Goal: Information Seeking & Learning: Check status

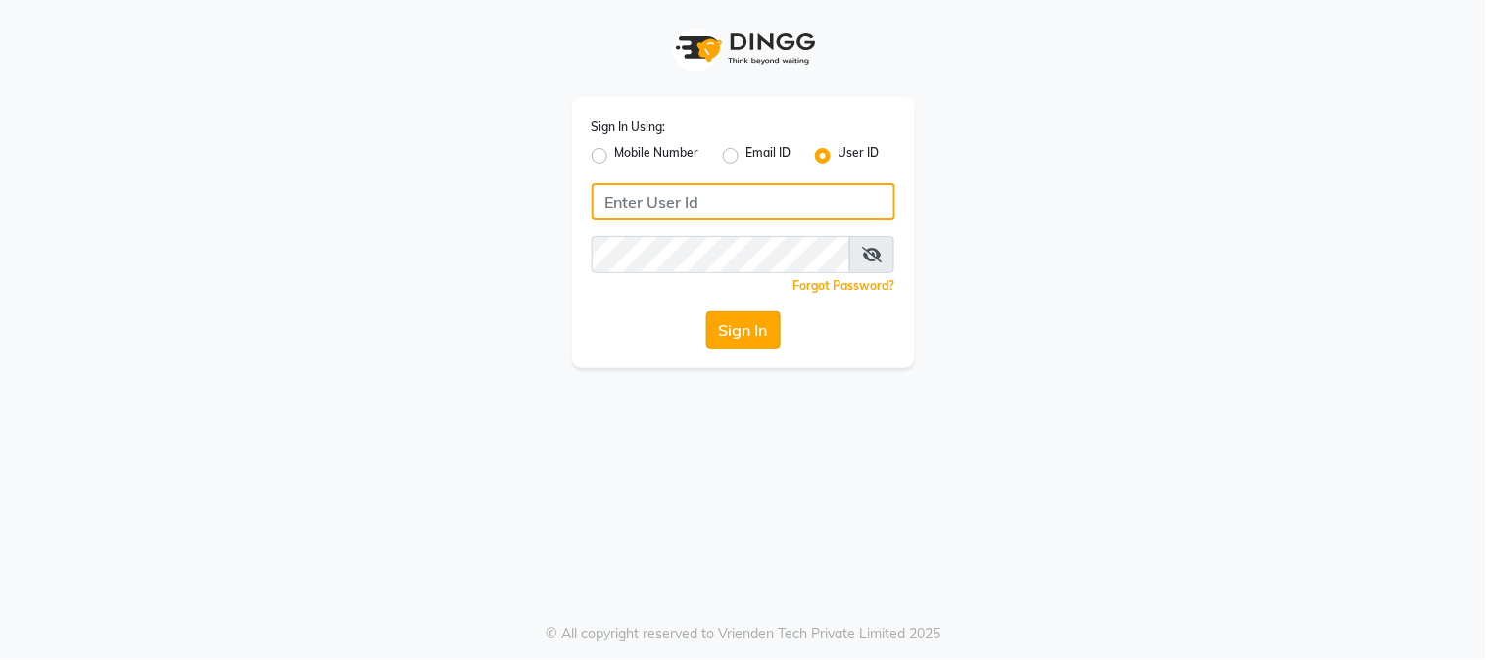
type input "kvinnaa"
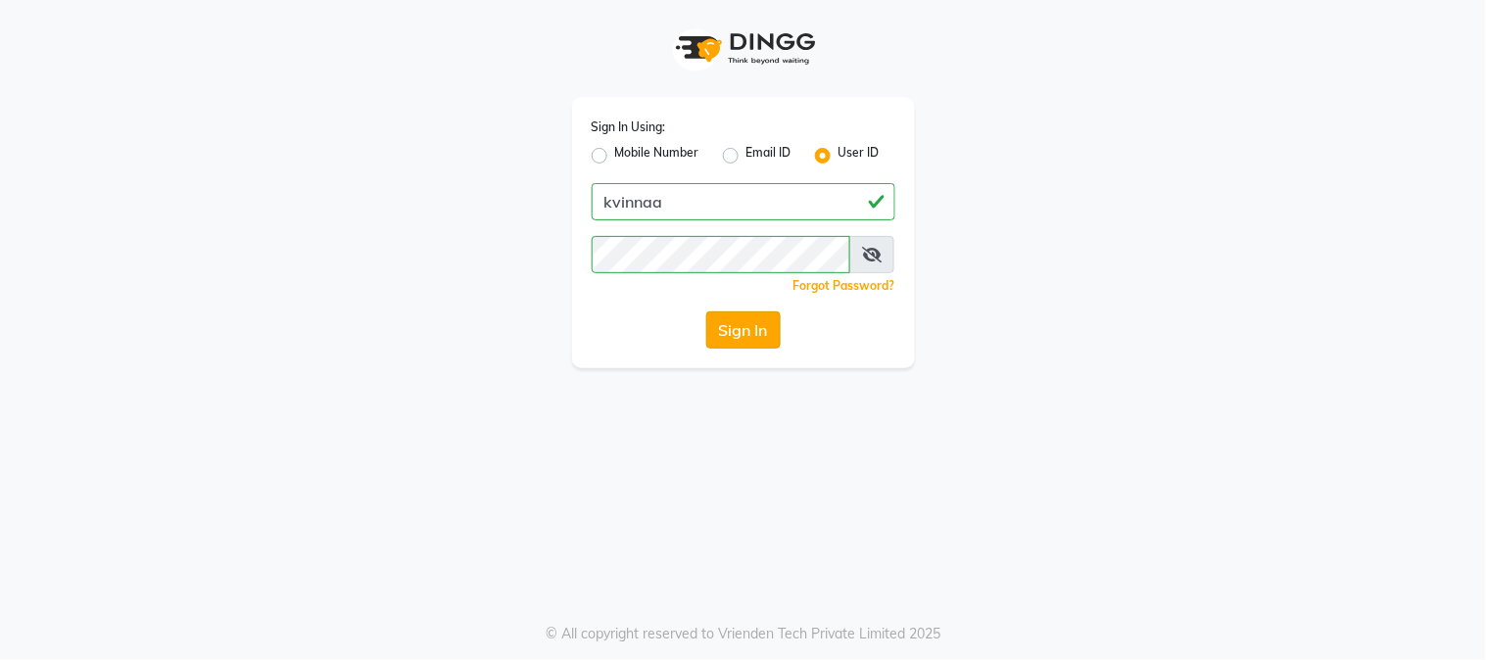
click at [740, 335] on button "Sign In" at bounding box center [743, 330] width 74 height 37
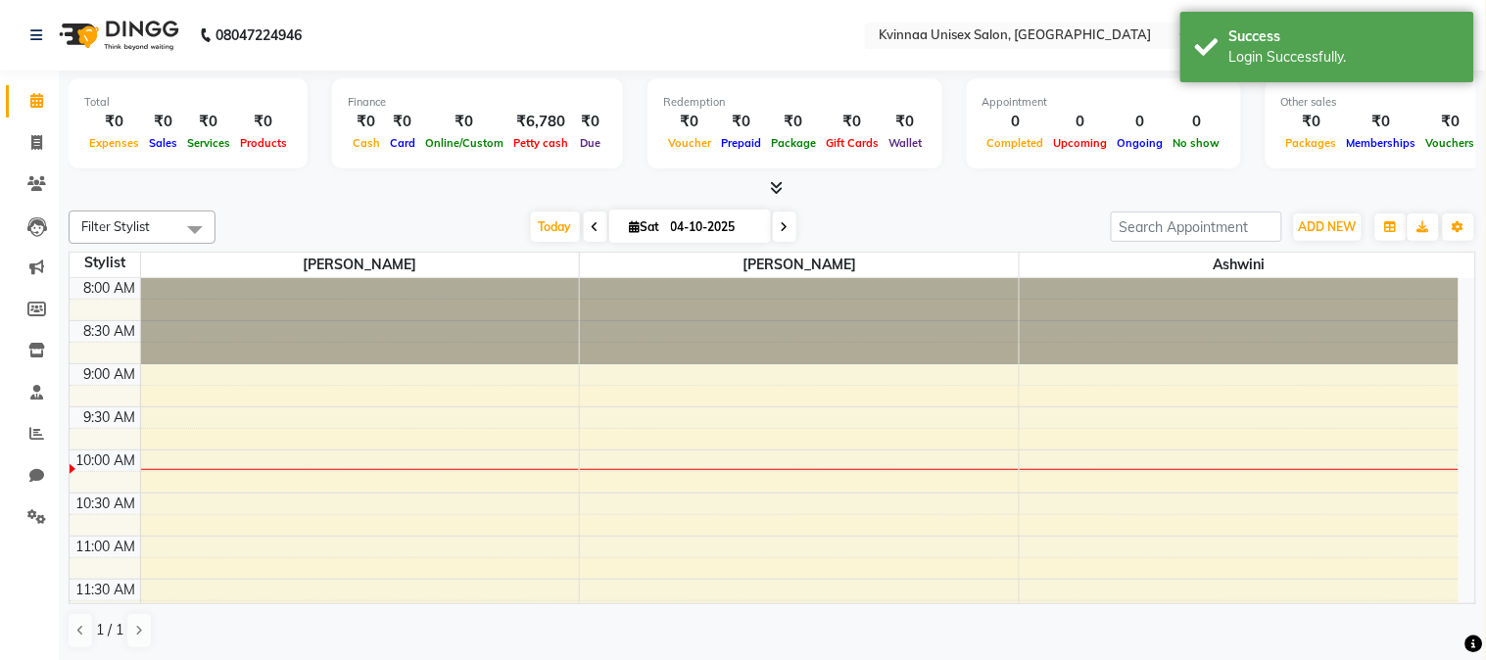
click at [592, 230] on icon at bounding box center [596, 227] width 8 height 12
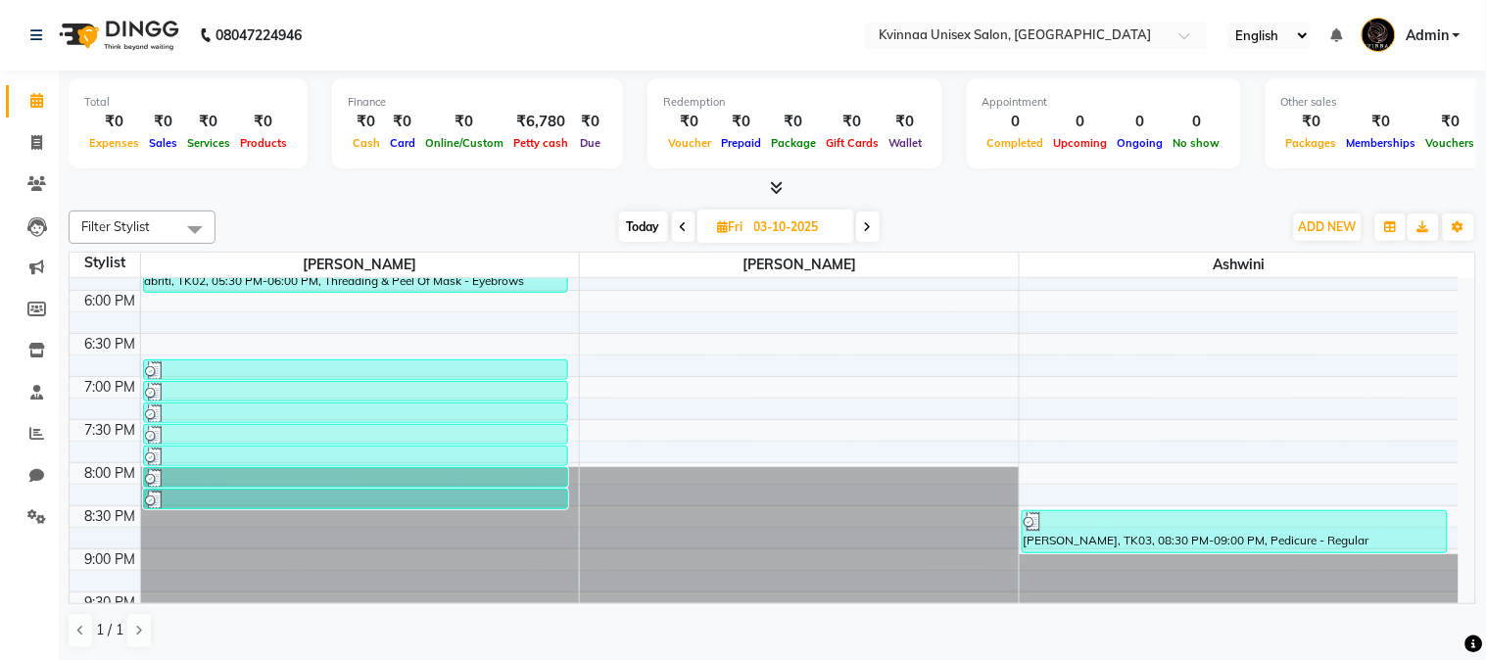
scroll to position [887, 0]
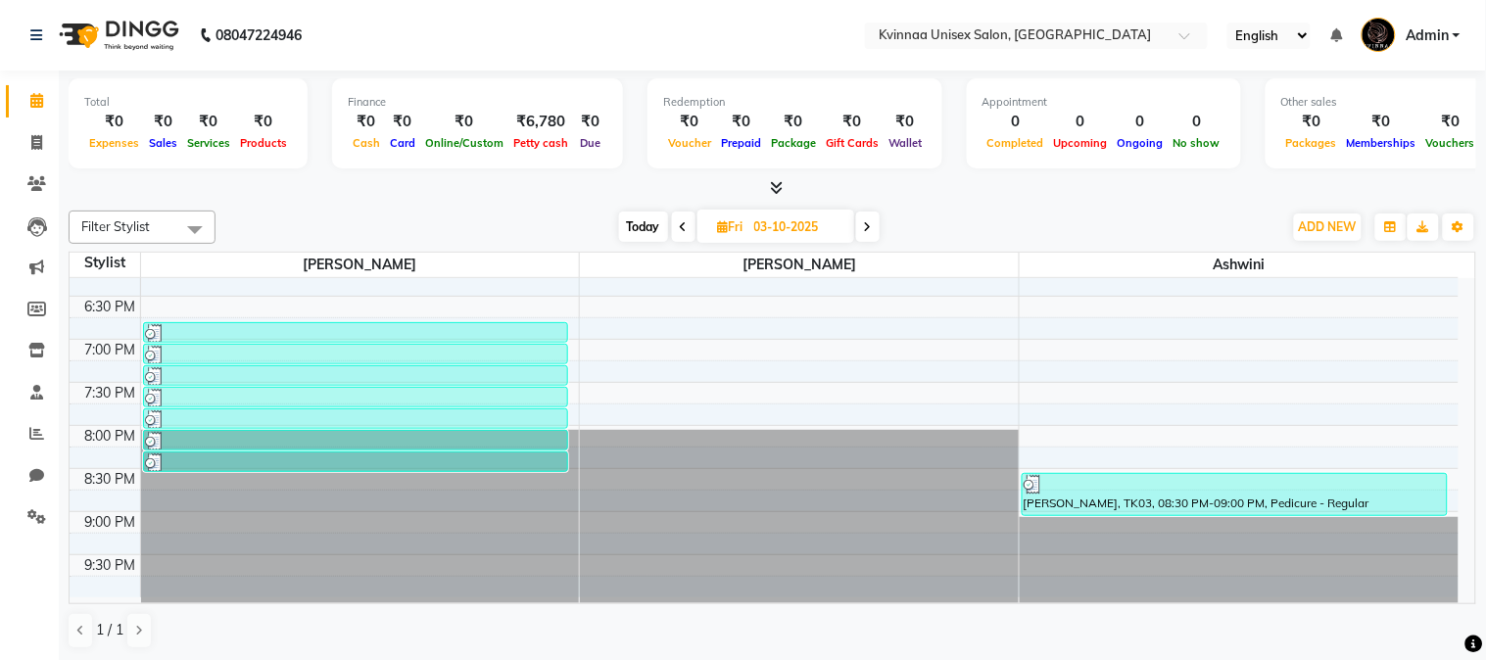
click at [772, 189] on icon at bounding box center [776, 187] width 13 height 15
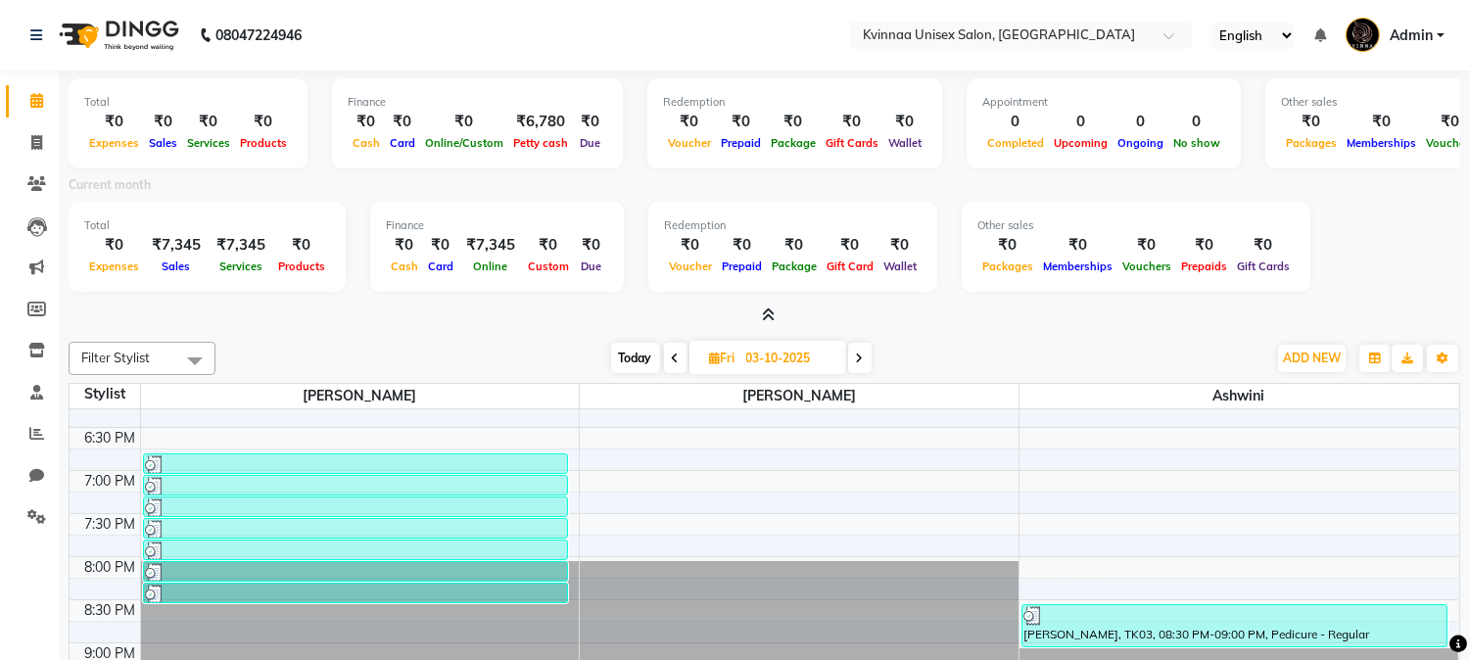
click at [774, 316] on icon at bounding box center [768, 315] width 13 height 15
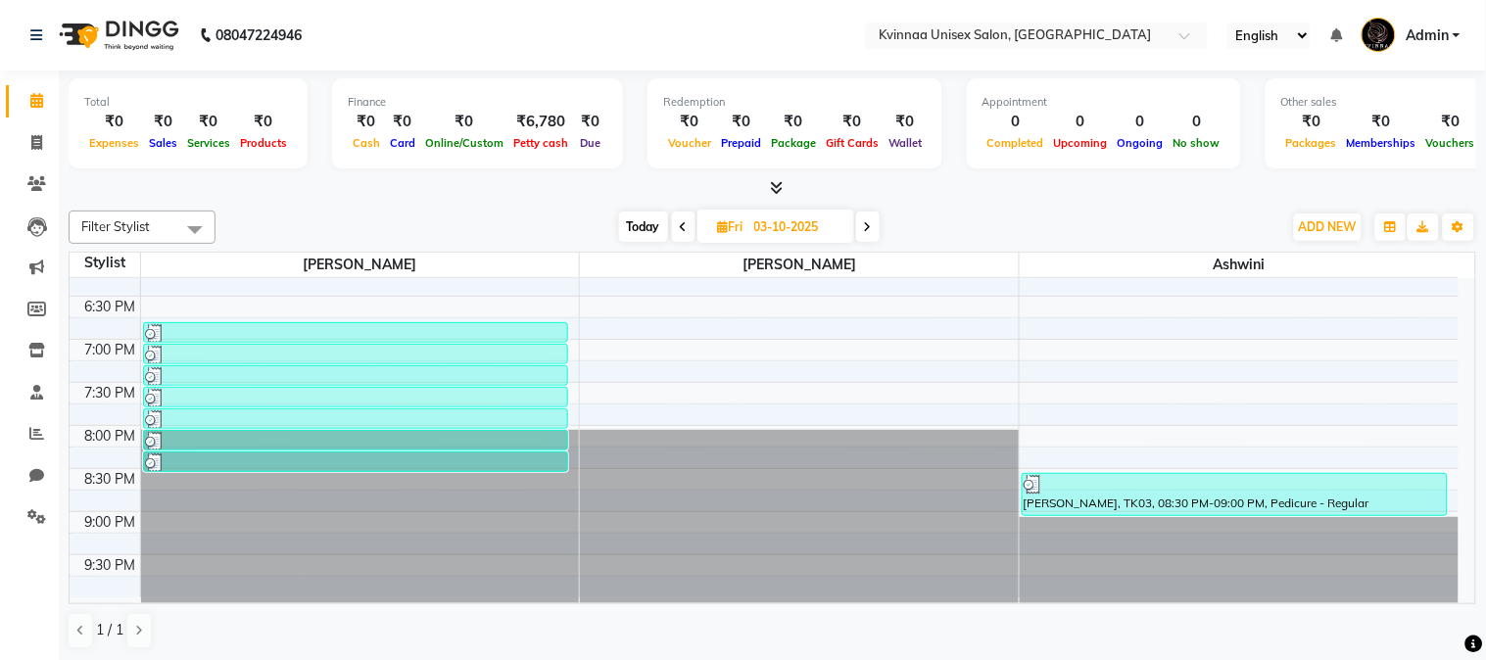
click at [874, 228] on span at bounding box center [868, 227] width 24 height 30
type input "04-10-2025"
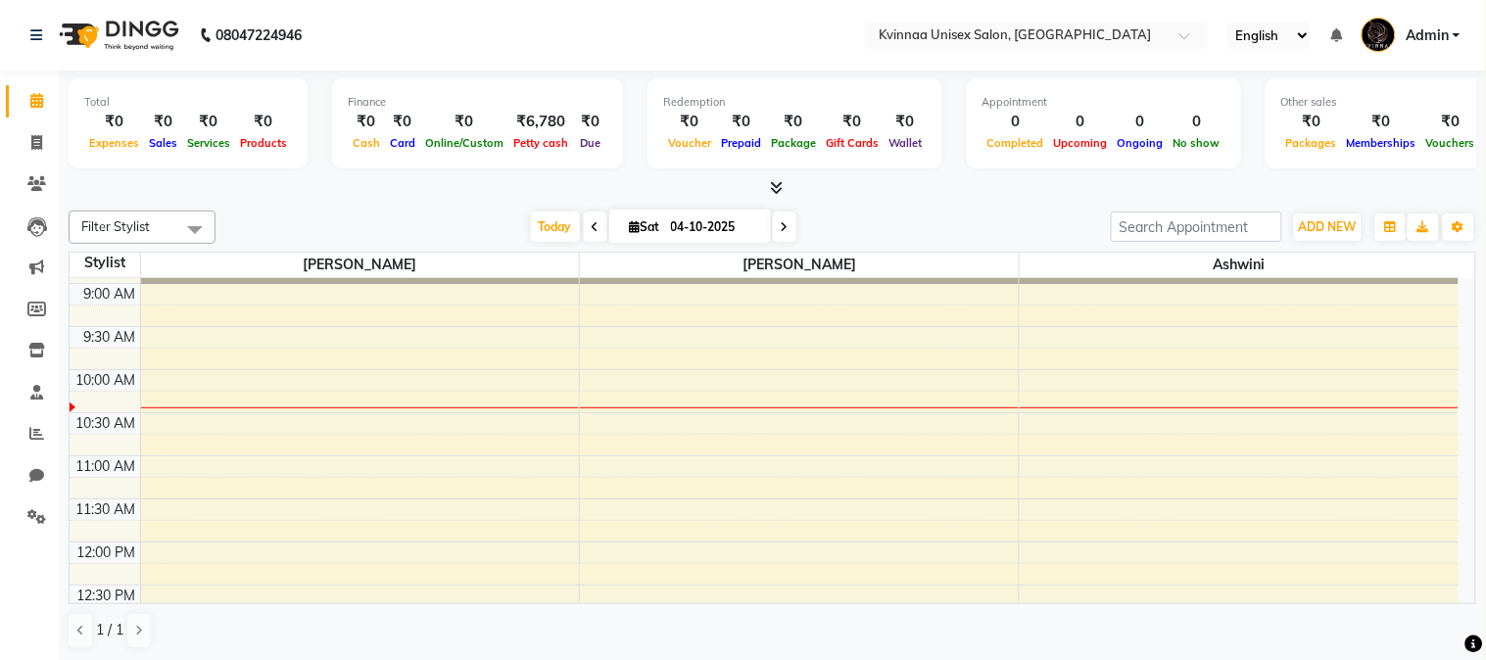
scroll to position [0, 0]
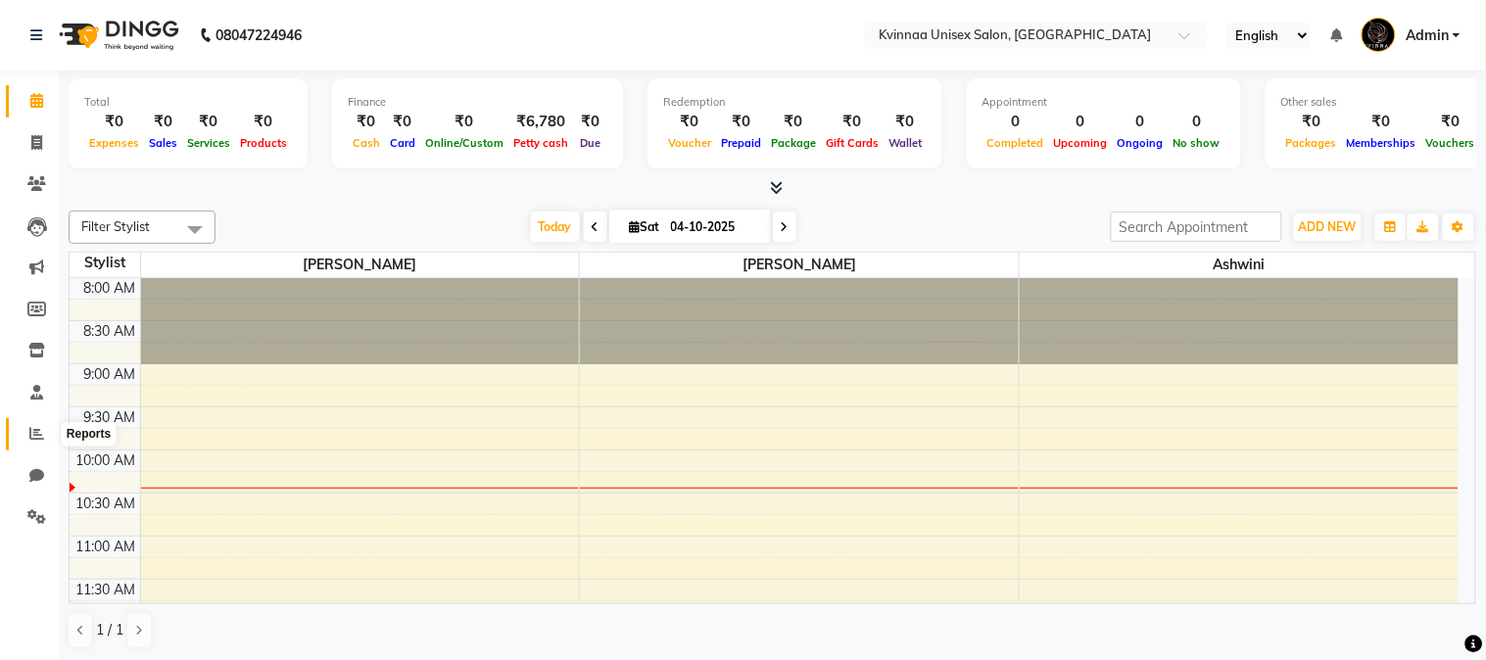
click at [35, 426] on icon at bounding box center [36, 433] width 15 height 15
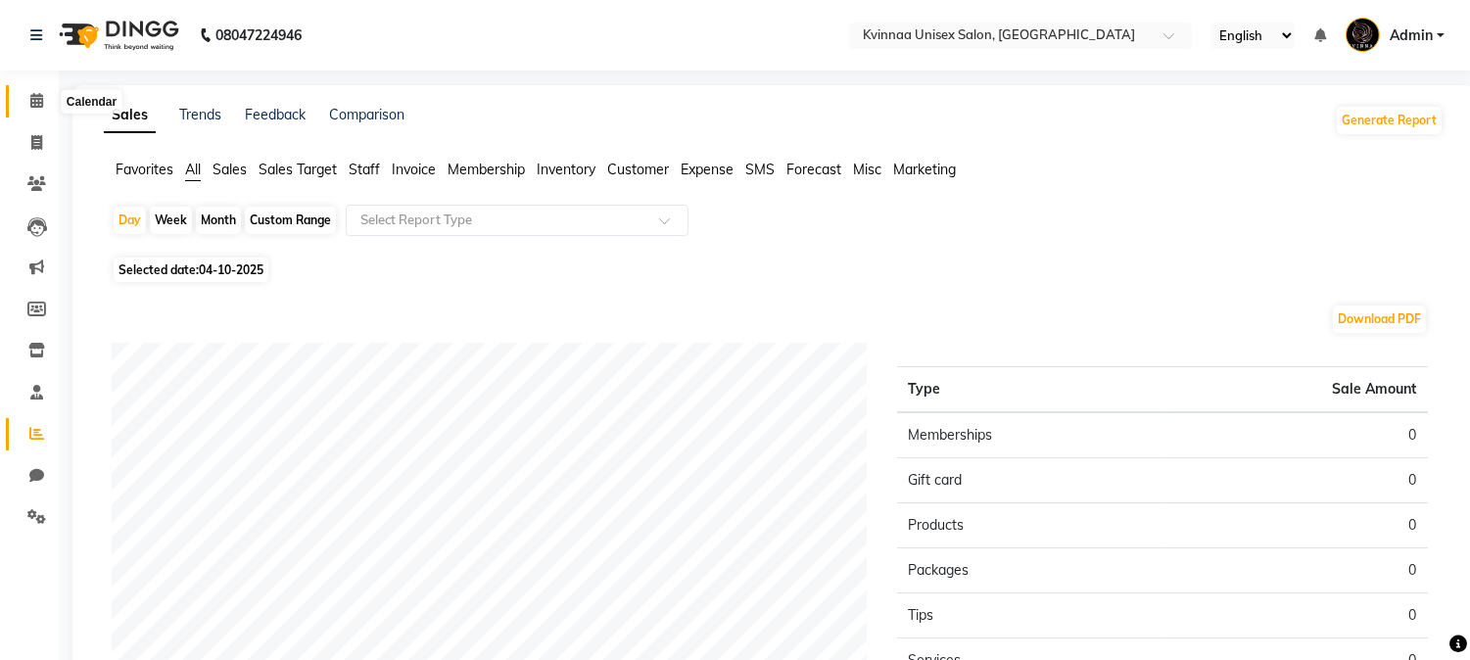
click at [33, 106] on icon at bounding box center [36, 100] width 13 height 15
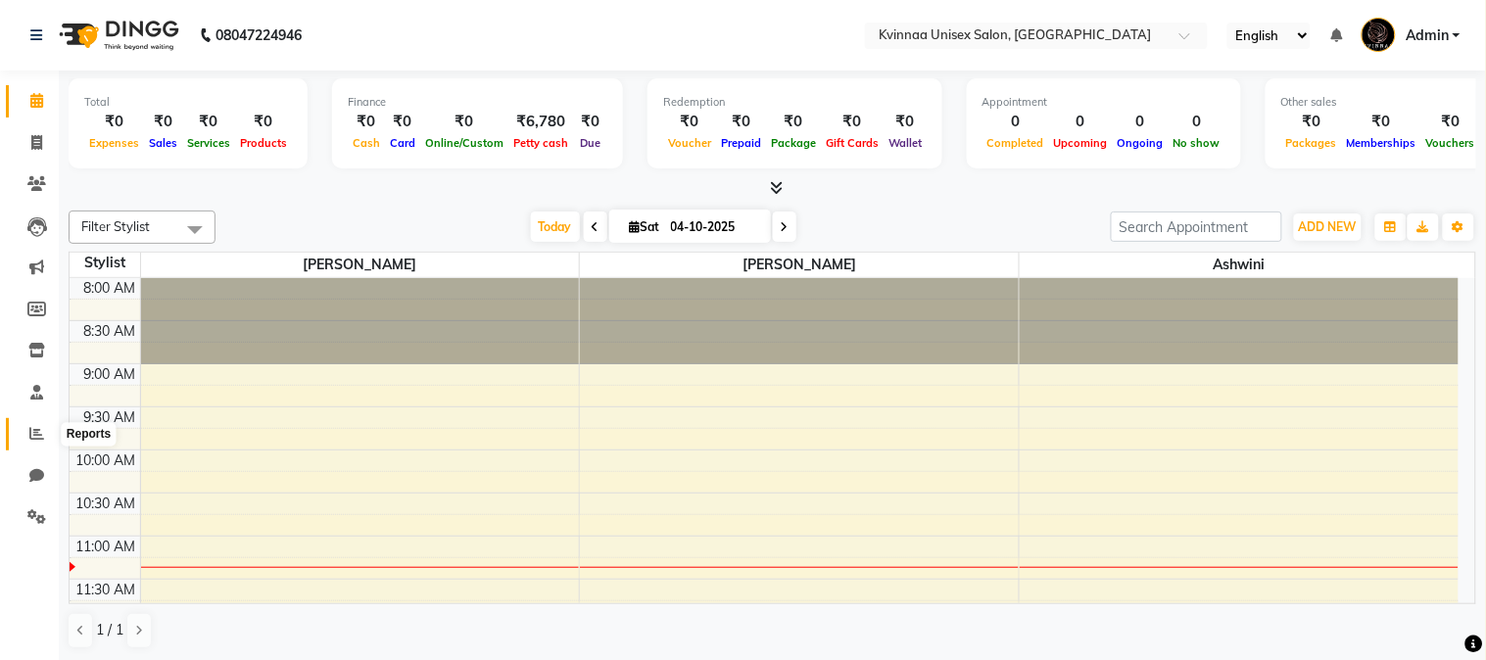
click at [36, 439] on icon at bounding box center [36, 433] width 15 height 15
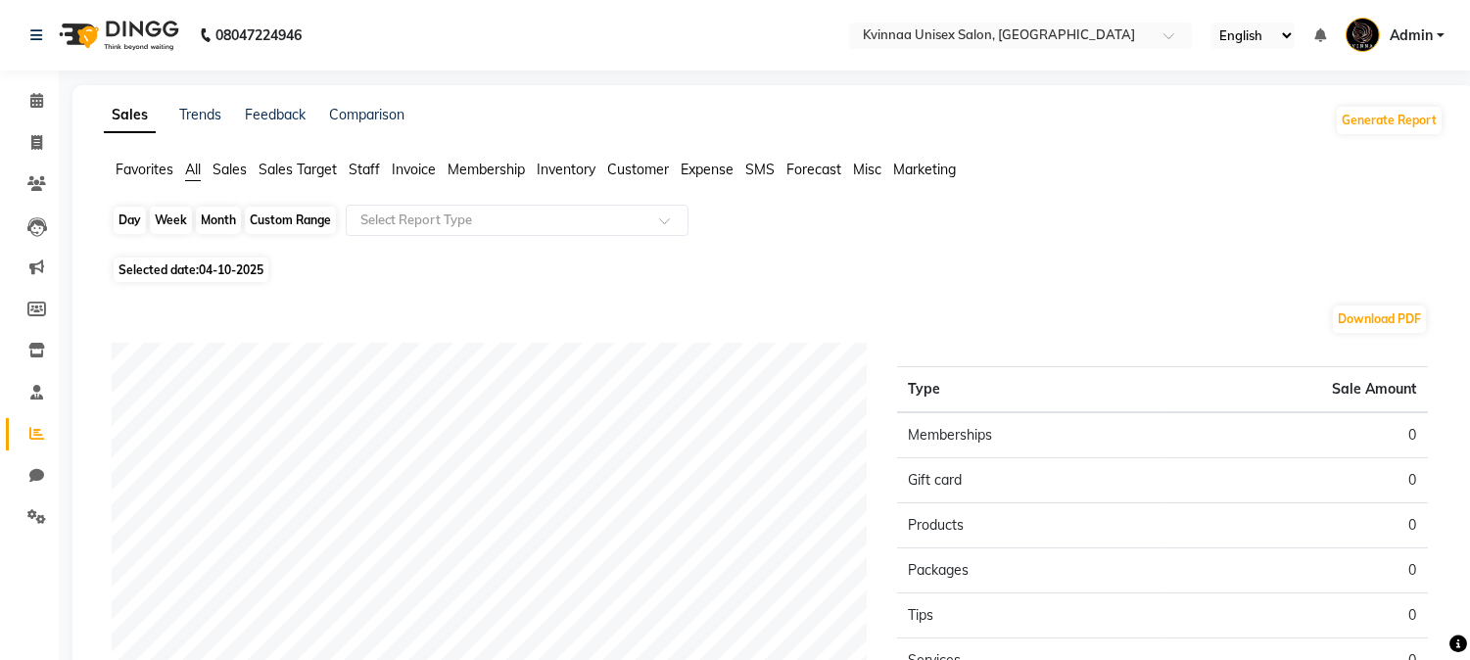
click at [134, 226] on div "Day" at bounding box center [130, 220] width 32 height 27
select select "10"
select select "2025"
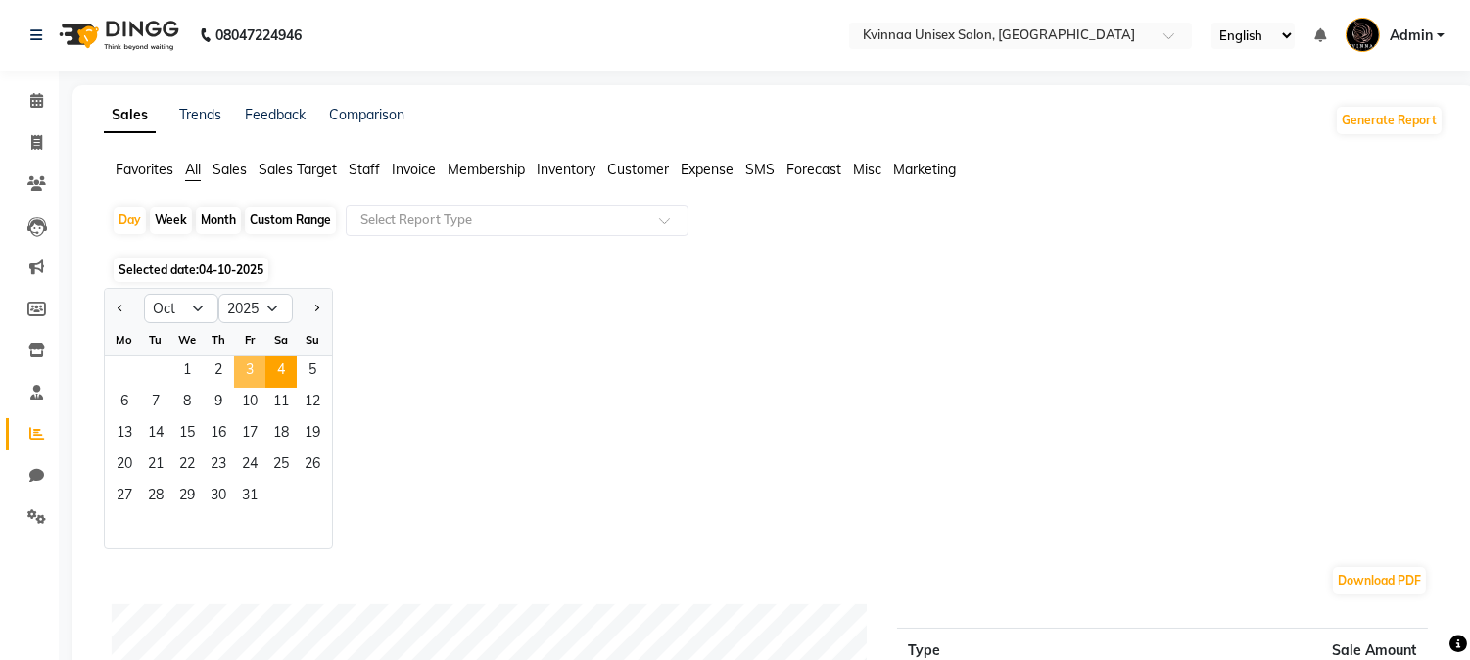
click at [248, 370] on span "3" at bounding box center [249, 372] width 31 height 31
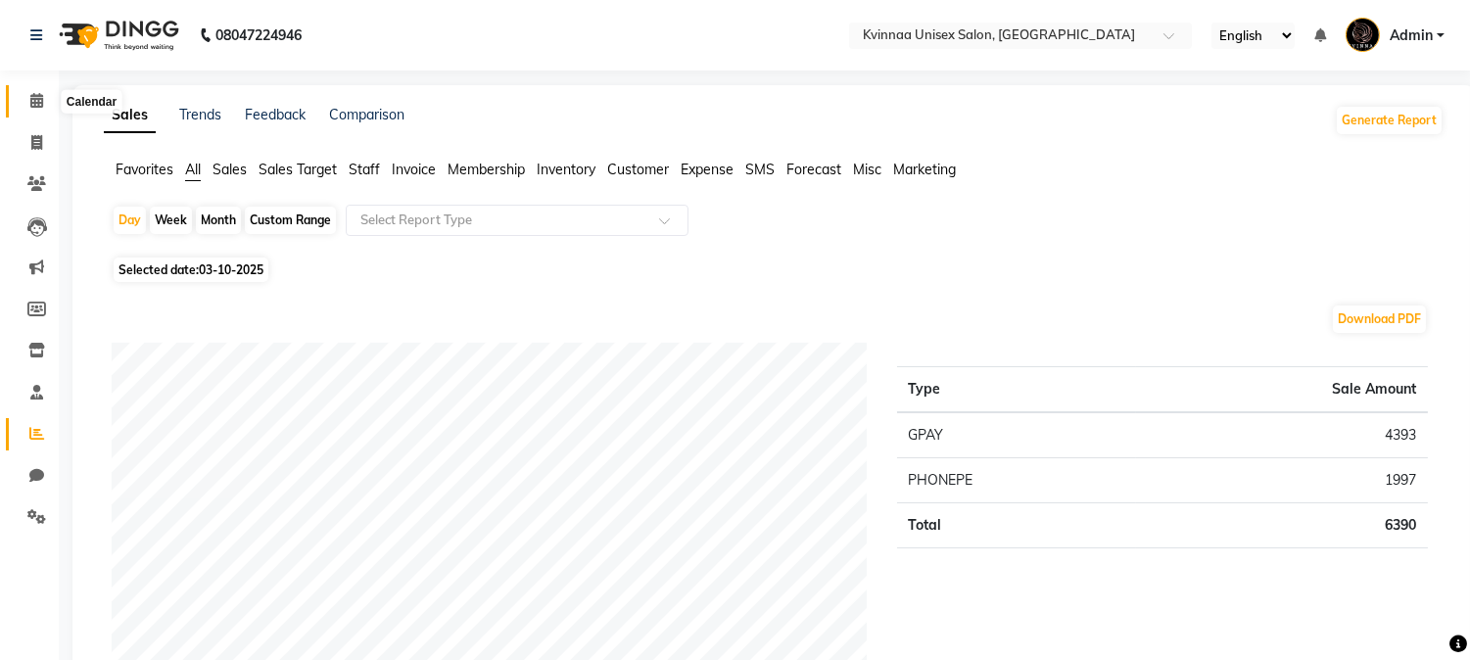
click at [33, 96] on icon at bounding box center [36, 100] width 13 height 15
